Goal: Information Seeking & Learning: Compare options

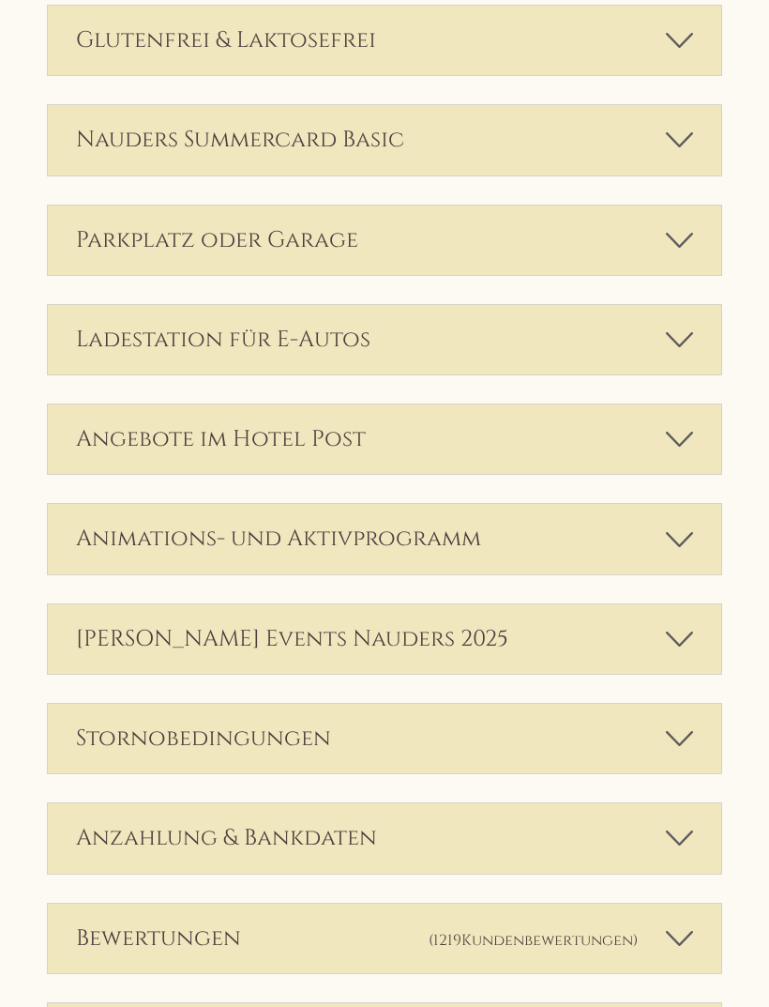
scroll to position [4431, 0]
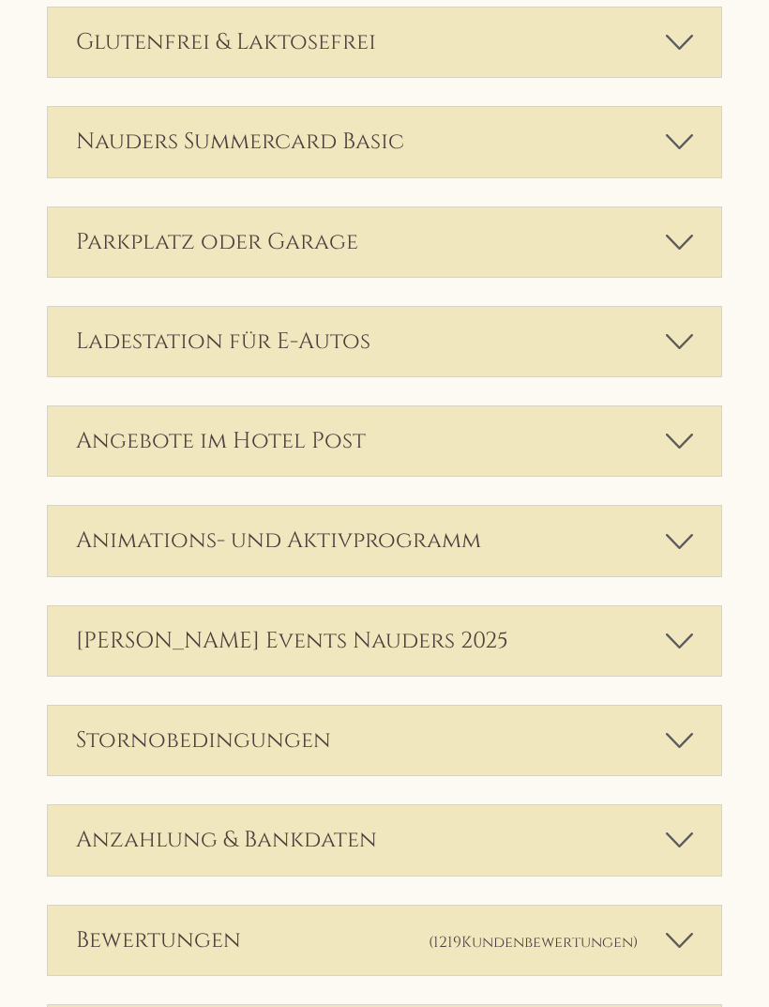
click at [693, 810] on div "Anzahlung & Bankdaten" at bounding box center [385, 839] width 674 height 69
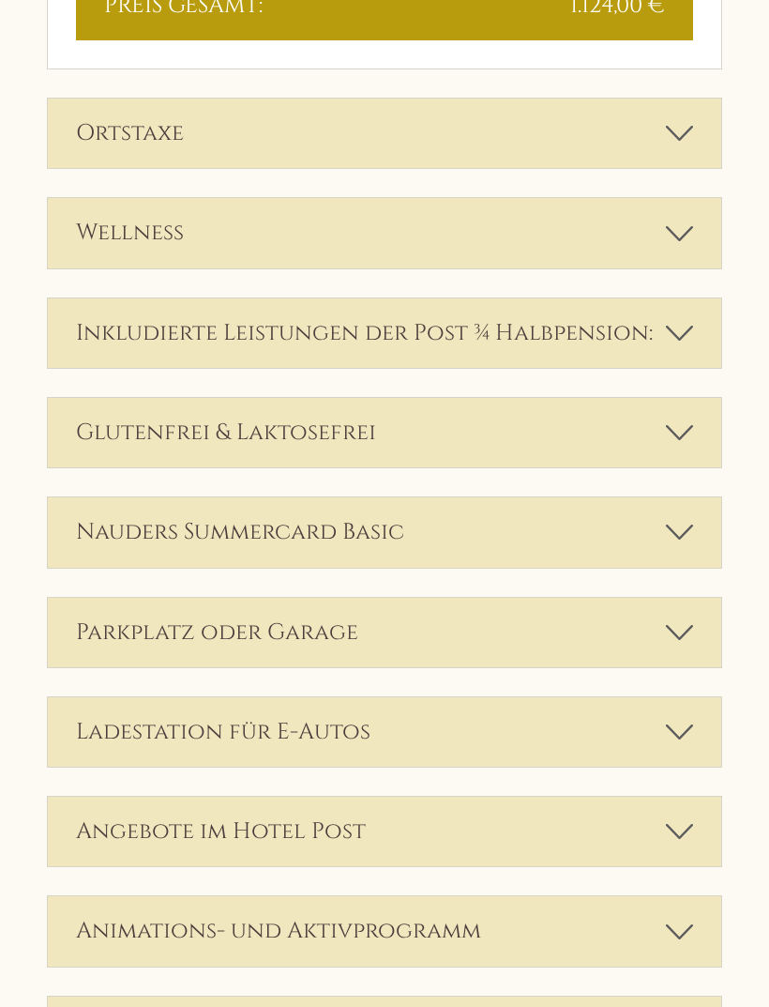
scroll to position [4044, 0]
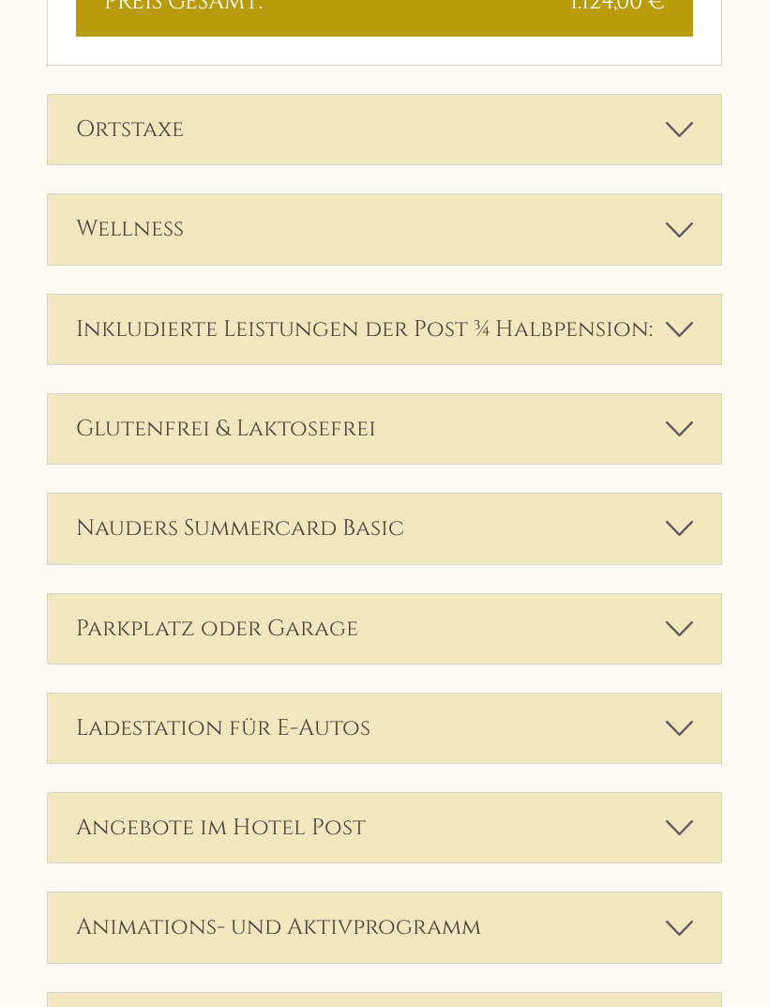
click at [691, 613] on icon at bounding box center [679, 629] width 27 height 32
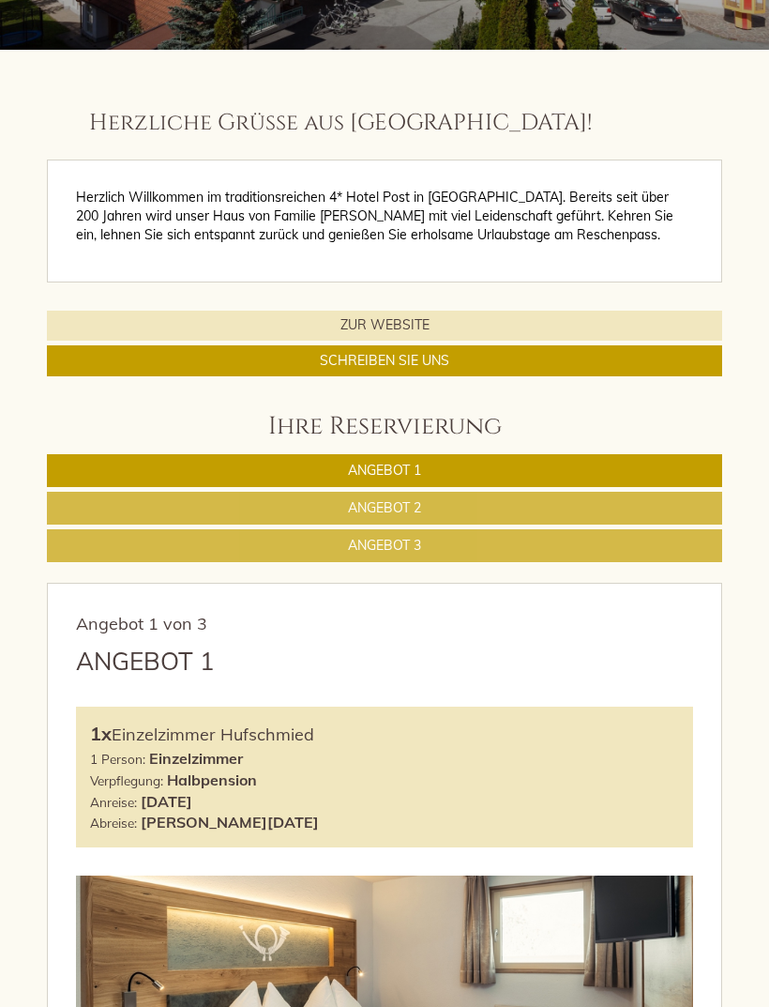
scroll to position [794, 0]
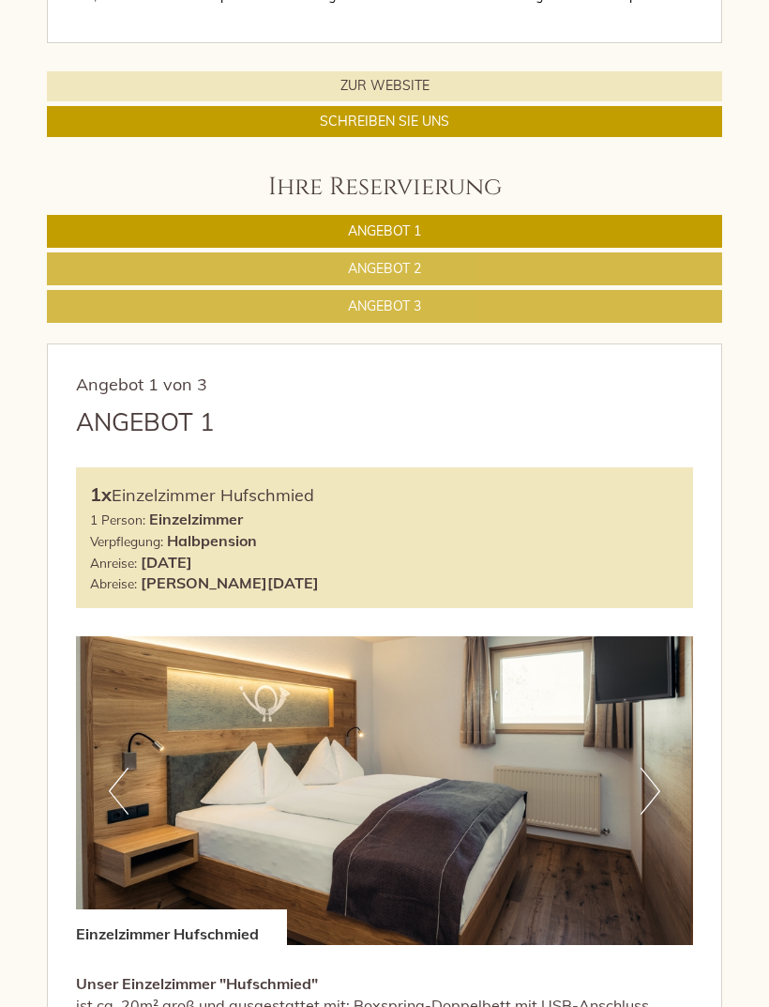
click at [650, 248] on link "Angebot 1" at bounding box center [385, 231] width 676 height 33
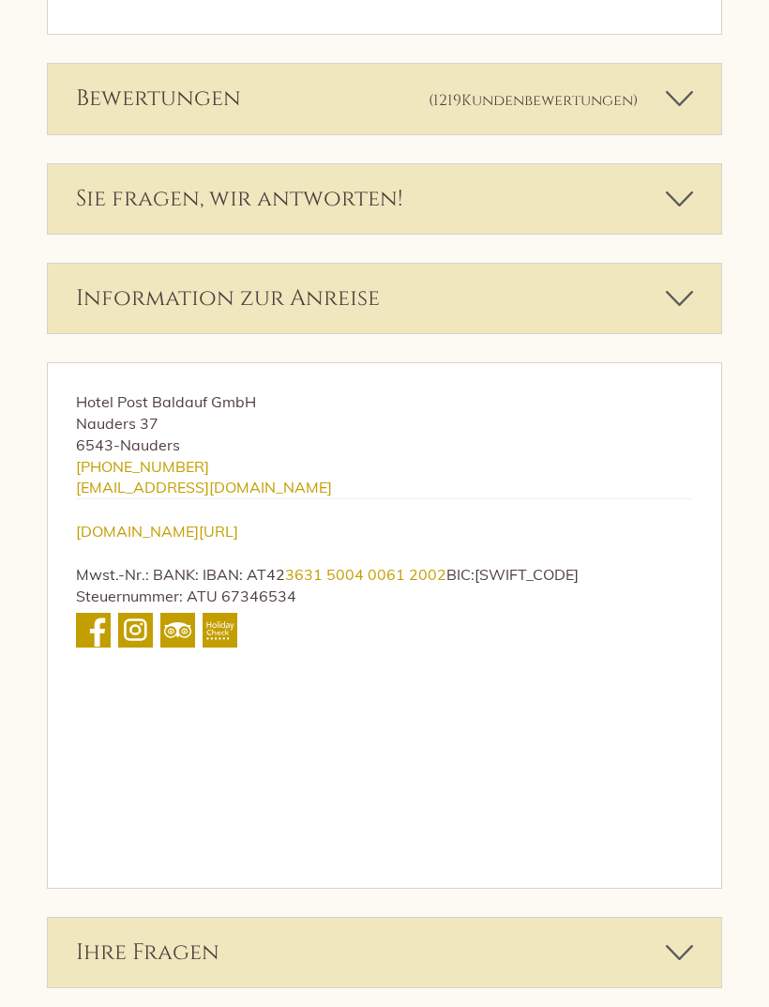
scroll to position [3637, 0]
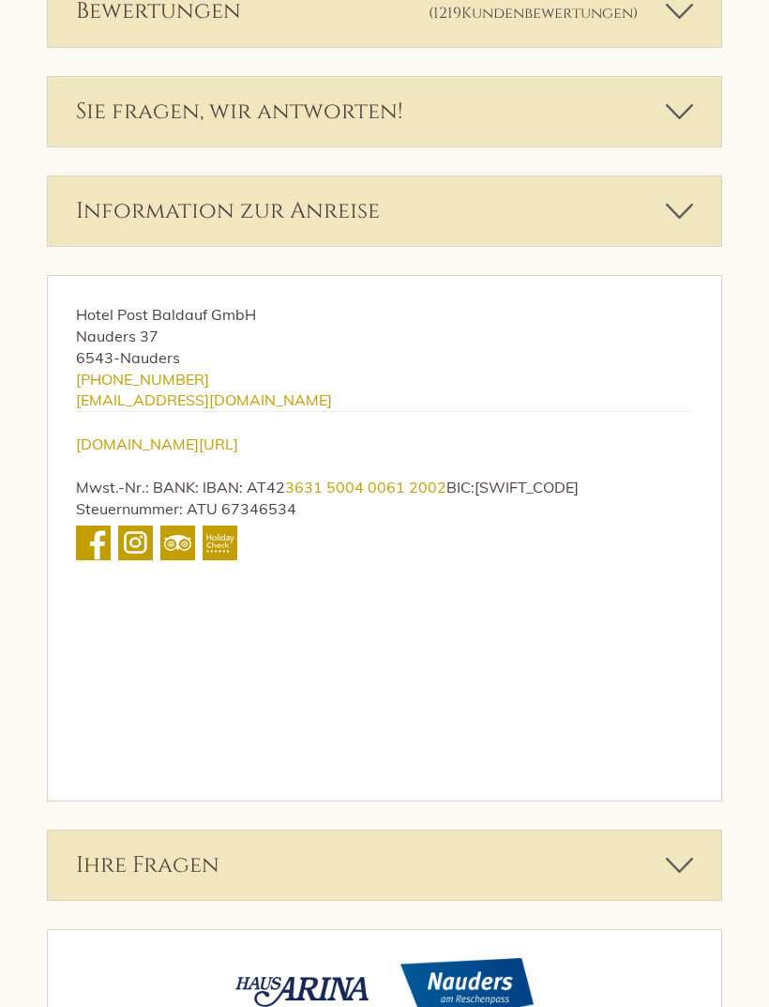
click at [672, 849] on icon at bounding box center [679, 865] width 27 height 32
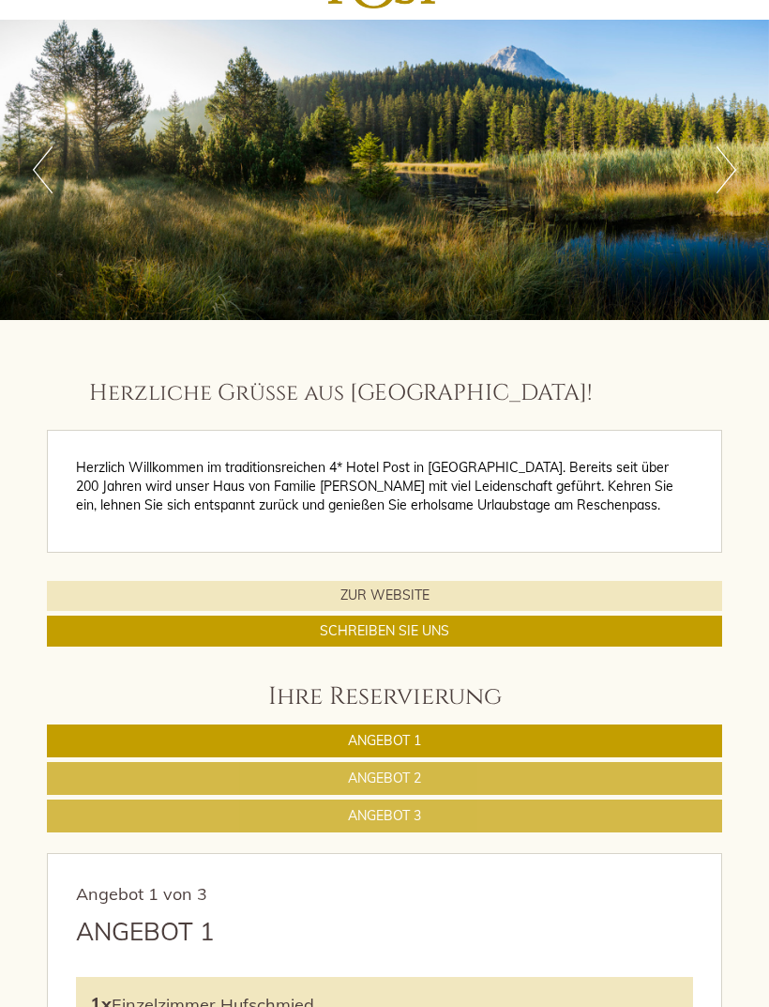
scroll to position [0, 0]
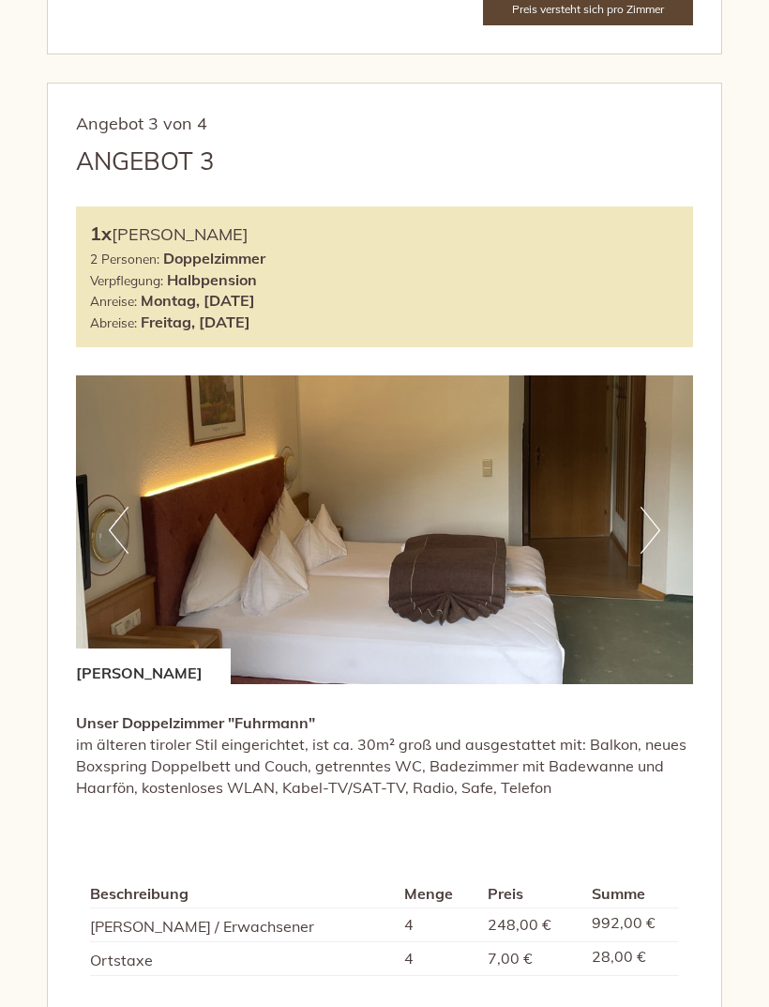
scroll to position [3227, 0]
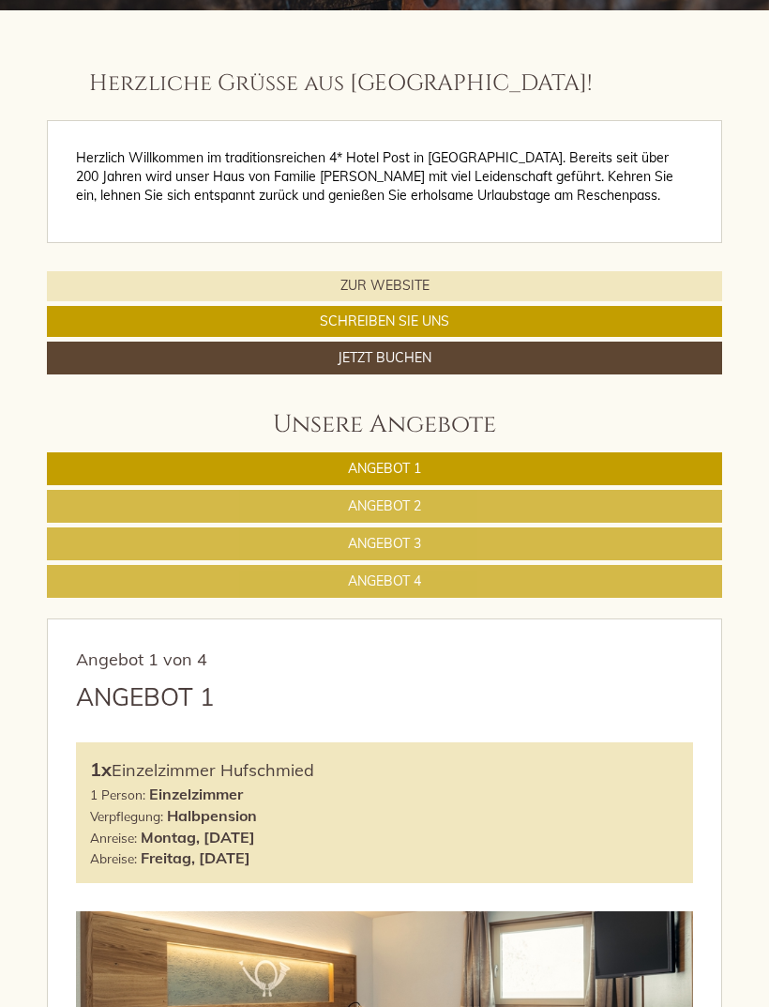
click at [579, 458] on link "Angebot 1" at bounding box center [385, 468] width 676 height 33
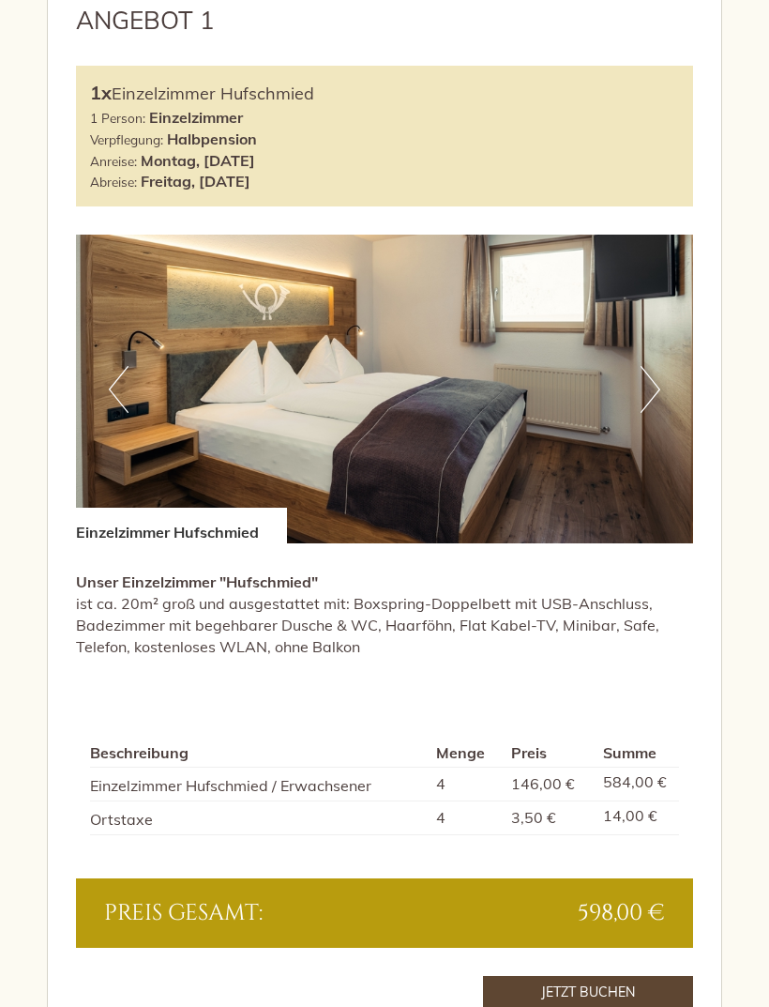
scroll to position [1060, 0]
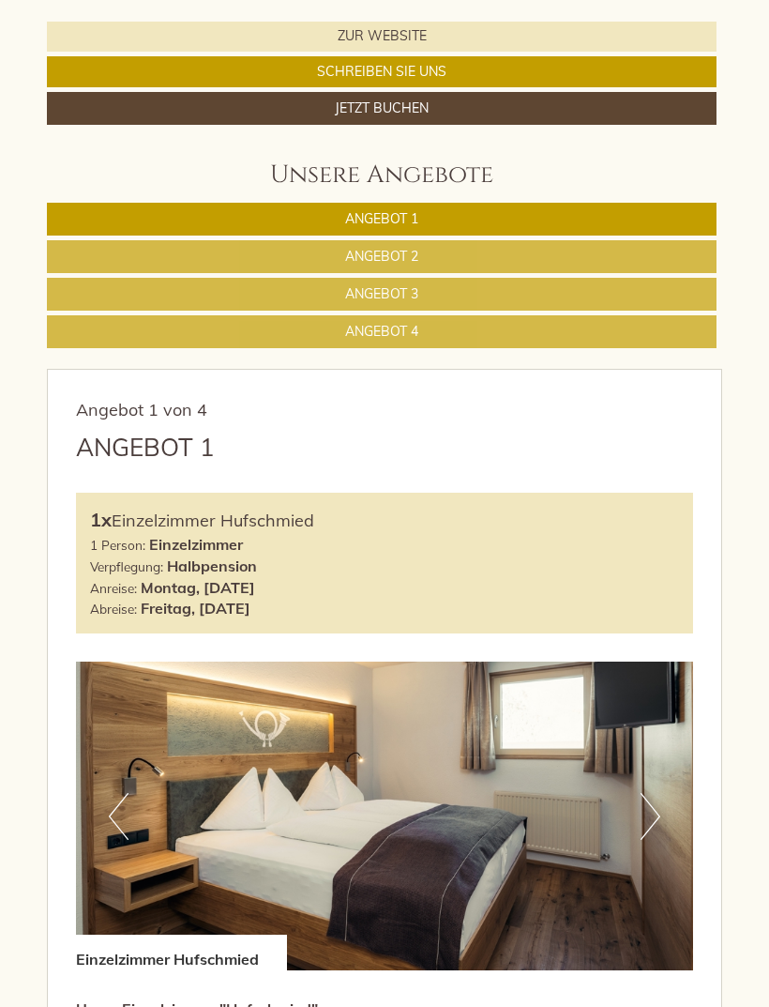
click at [651, 252] on link "Angebot 2" at bounding box center [382, 256] width 670 height 33
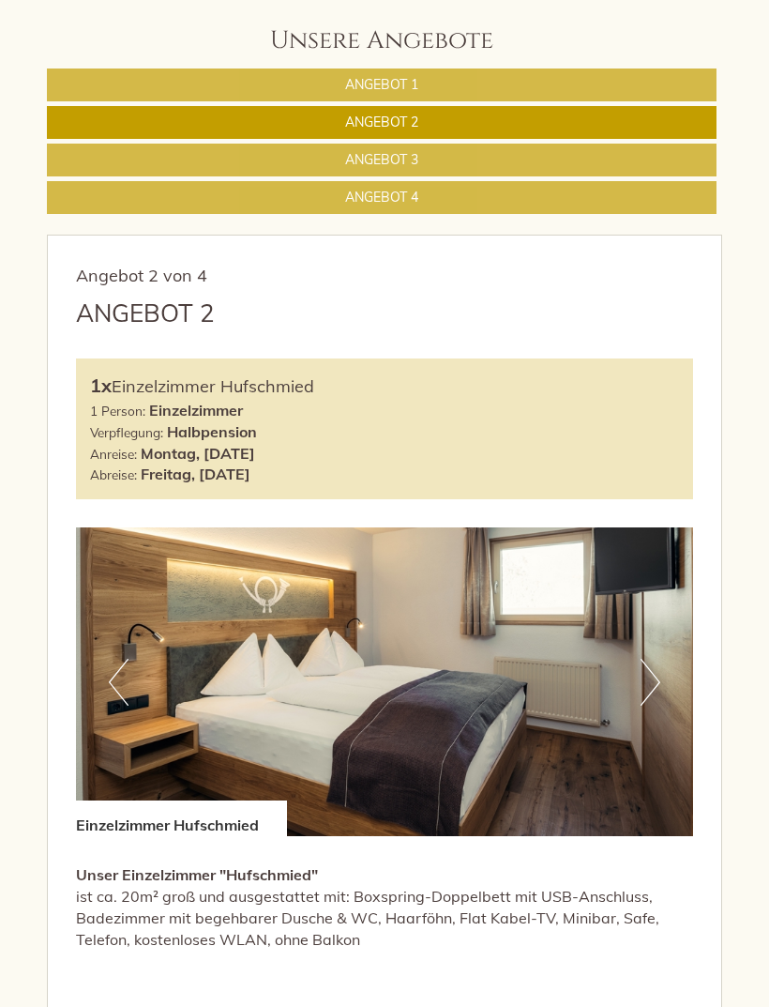
click at [654, 164] on link "Angebot 3" at bounding box center [382, 160] width 670 height 33
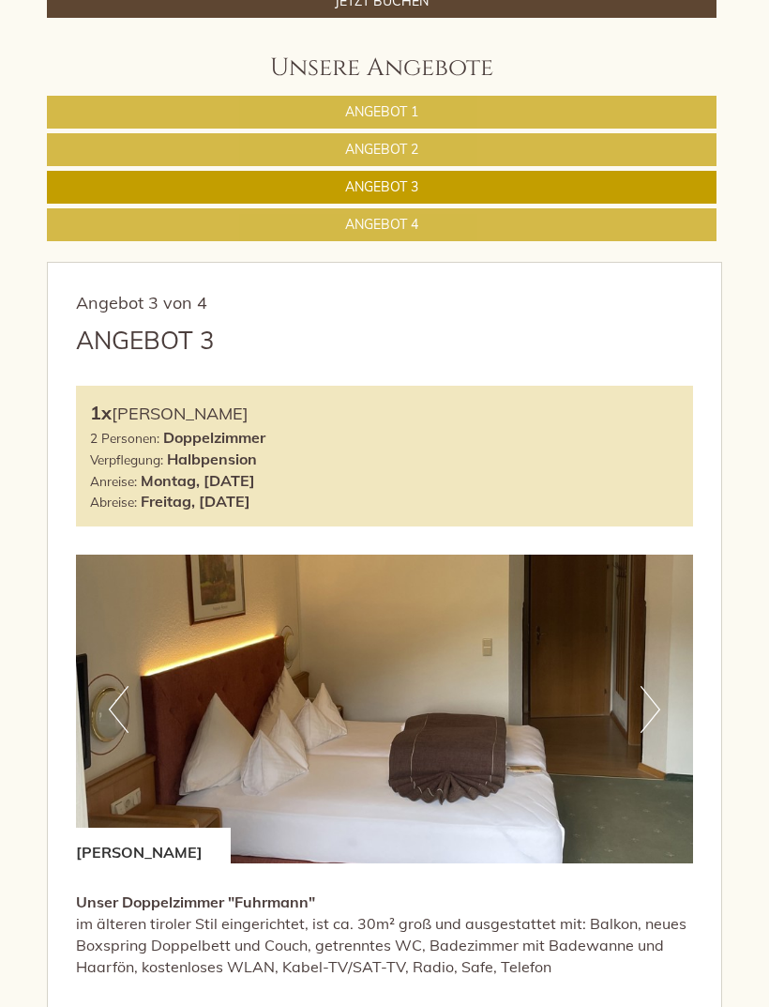
click at [639, 221] on link "Angebot 4" at bounding box center [382, 224] width 670 height 33
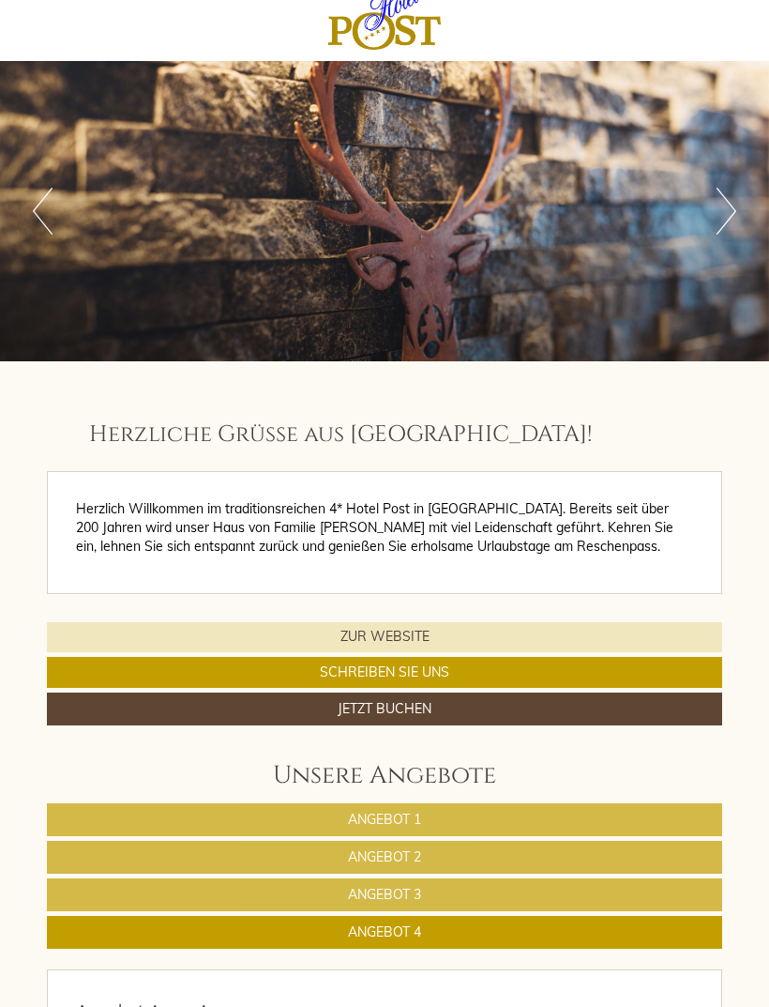
scroll to position [0, 0]
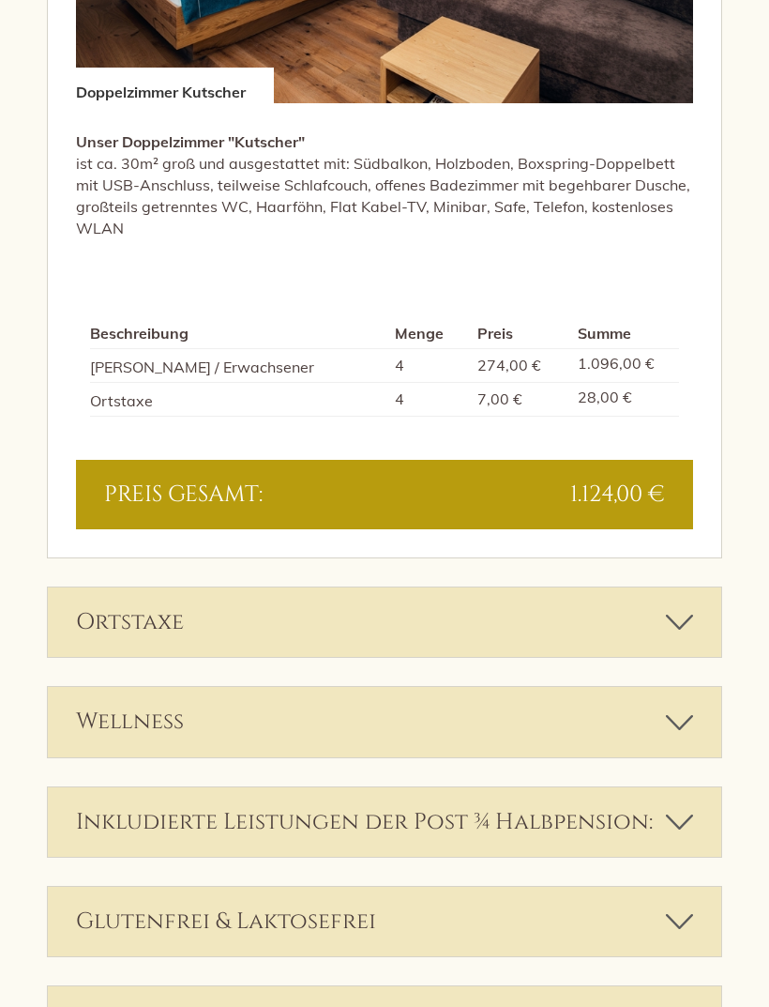
scroll to position [3570, 0]
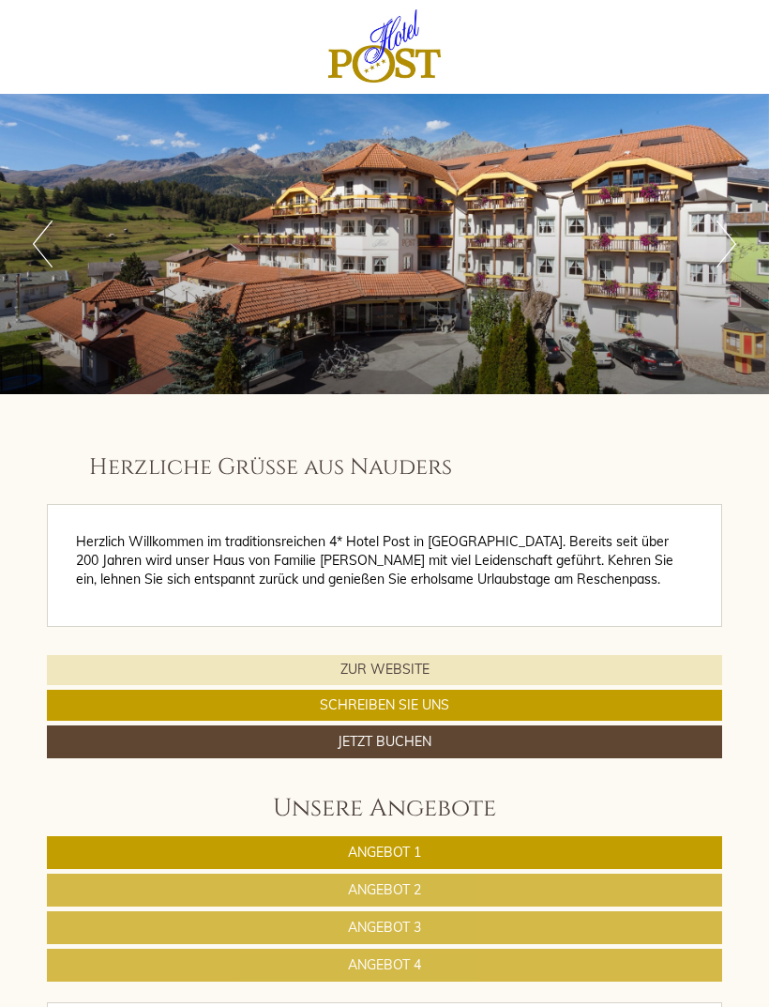
scroll to position [27567, 0]
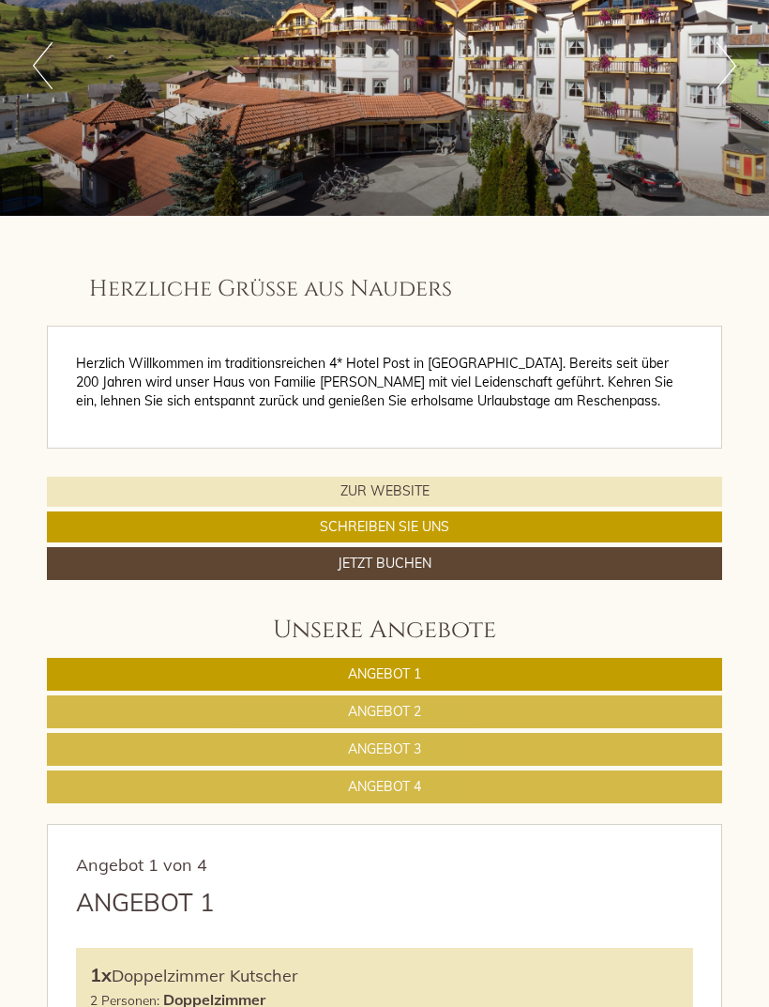
click at [434, 658] on link "Angebot 1" at bounding box center [385, 674] width 676 height 33
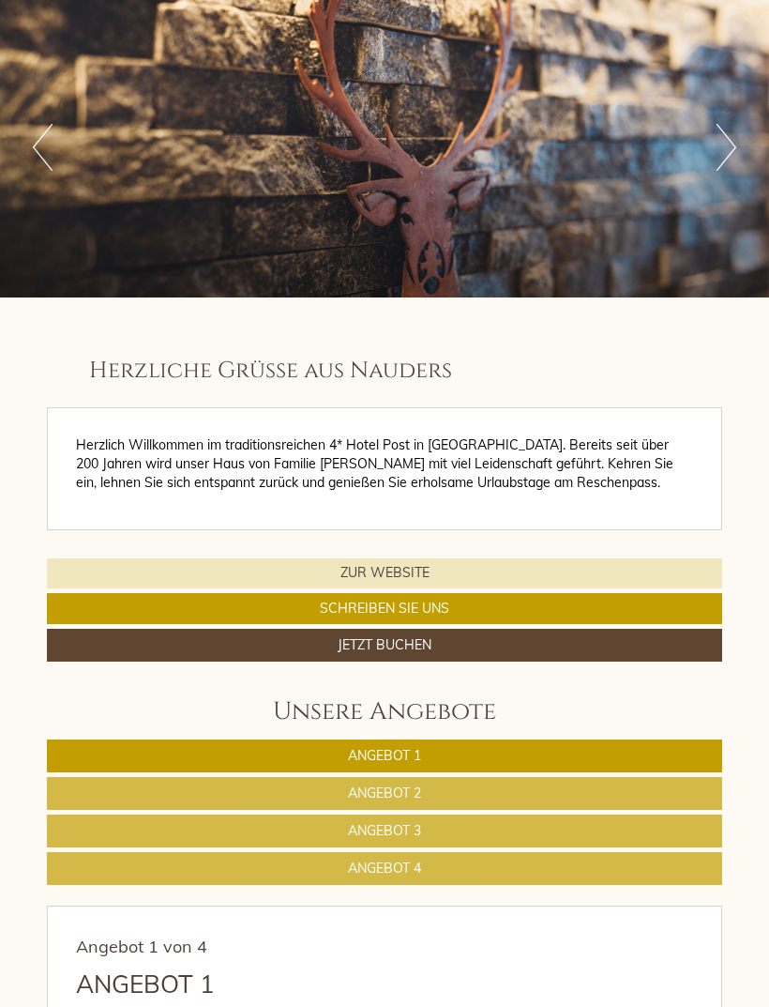
scroll to position [0, 0]
